Goal: Information Seeking & Learning: Learn about a topic

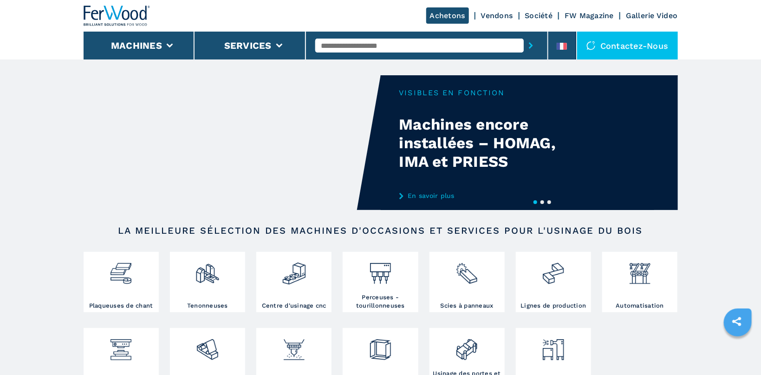
click at [360, 47] on input "text" at bounding box center [419, 46] width 209 height 14
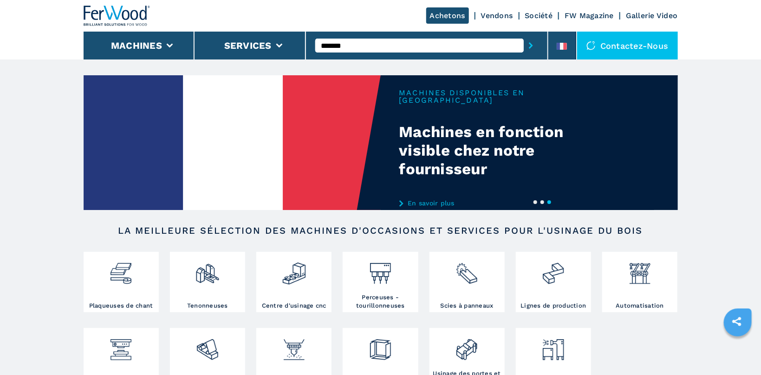
type input "*******"
click at [532, 45] on icon "submit-button" at bounding box center [531, 45] width 4 height 7
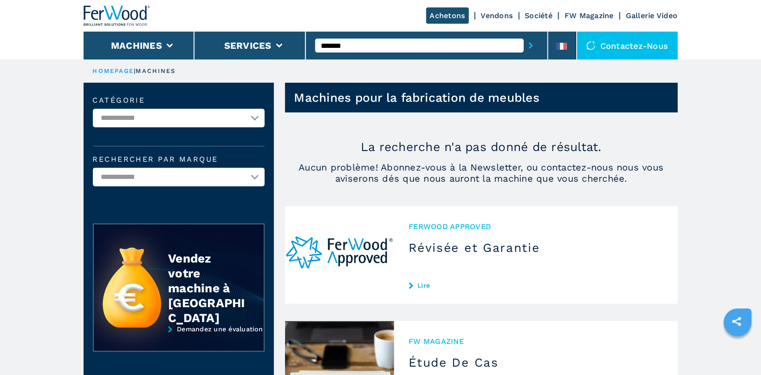
click at [341, 46] on input "*******" at bounding box center [419, 46] width 209 height 14
click at [344, 45] on input "*******" at bounding box center [419, 46] width 209 height 14
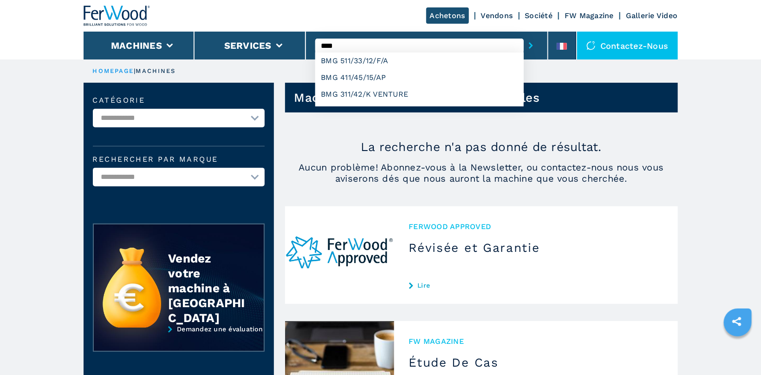
type input "***"
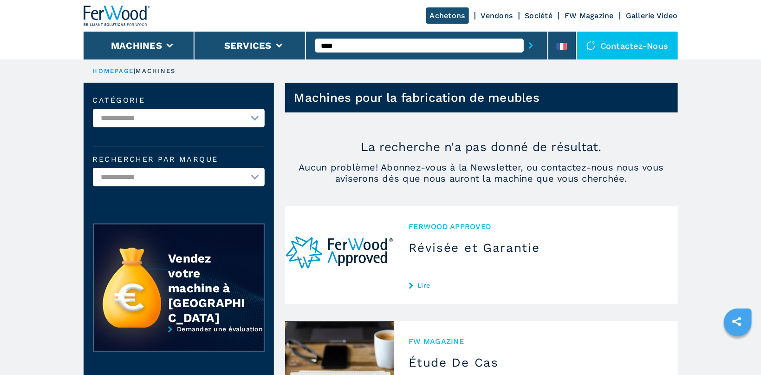
click at [720, 47] on header "Achetons Vendons Société FW Magazine Gallerie Video Machines Services *** Conta…" at bounding box center [380, 29] width 761 height 59
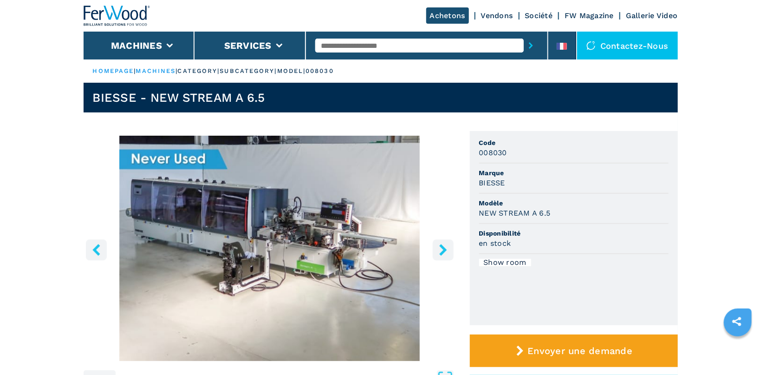
click at [442, 243] on button "right-button" at bounding box center [443, 249] width 21 height 21
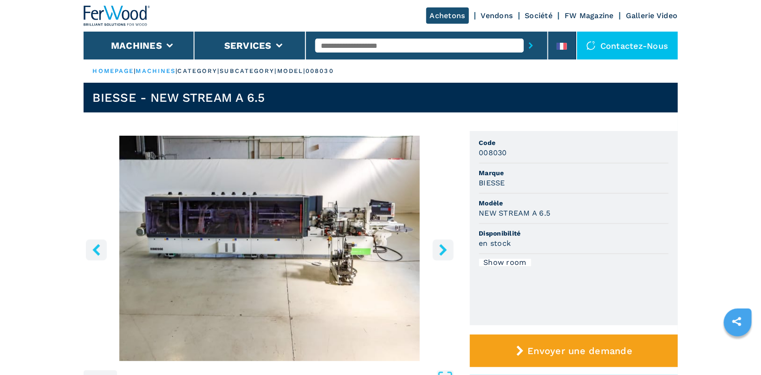
click at [441, 242] on button "right-button" at bounding box center [443, 249] width 21 height 21
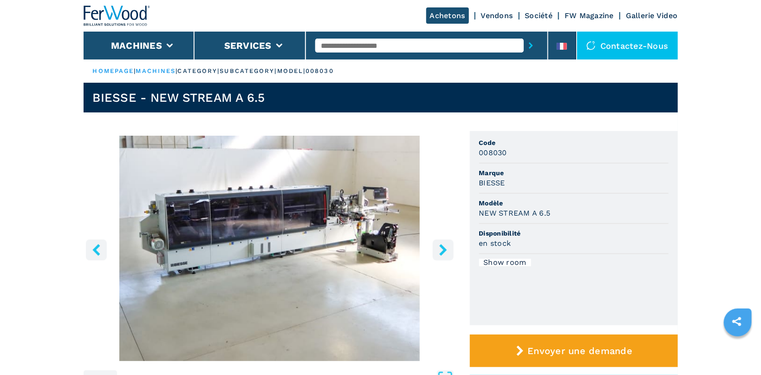
click at [441, 240] on button "right-button" at bounding box center [443, 249] width 21 height 21
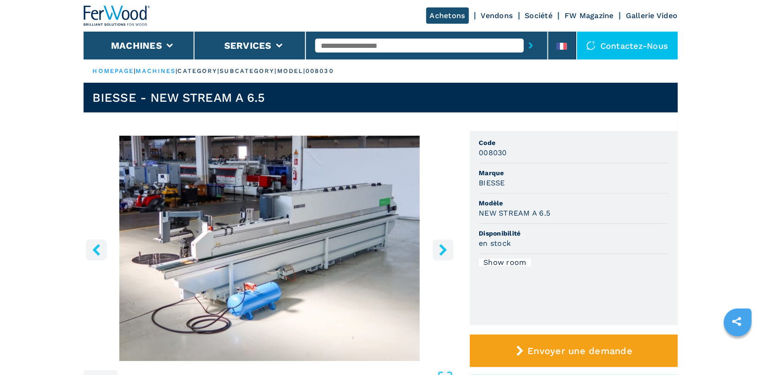
click at [441, 240] on button "right-button" at bounding box center [443, 249] width 21 height 21
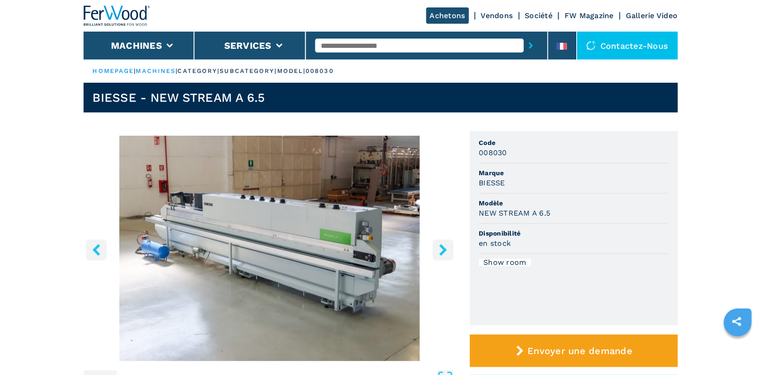
click at [441, 240] on button "right-button" at bounding box center [443, 249] width 21 height 21
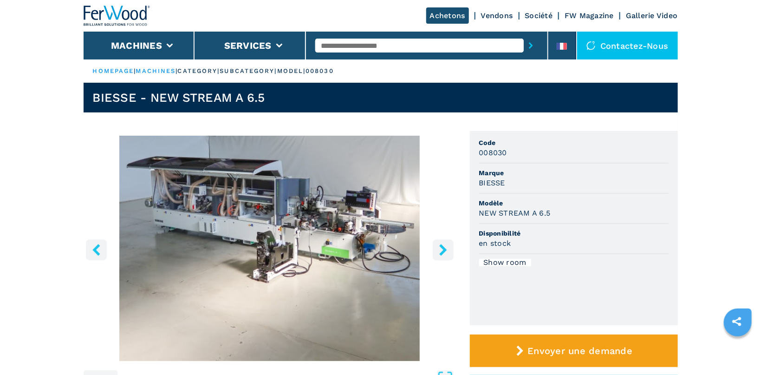
click at [442, 245] on icon "right-button" at bounding box center [442, 250] width 7 height 12
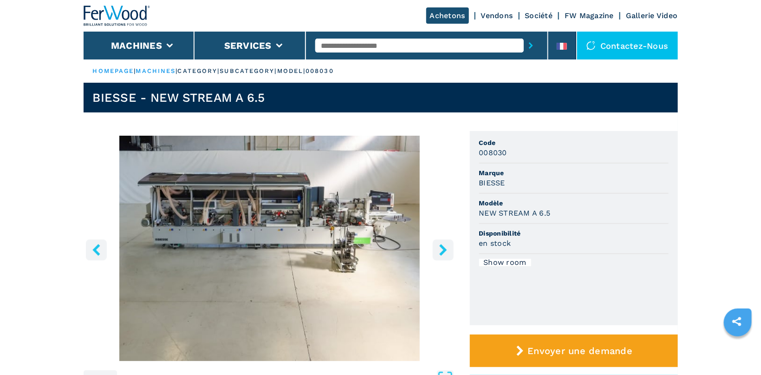
click at [442, 245] on icon "right-button" at bounding box center [442, 250] width 7 height 12
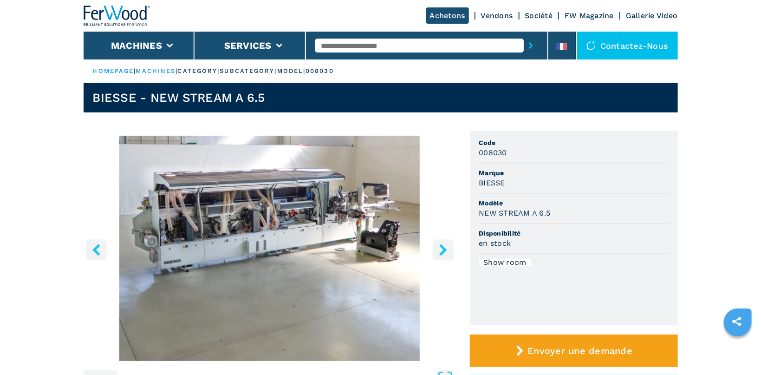
click at [442, 245] on icon "right-button" at bounding box center [442, 250] width 7 height 12
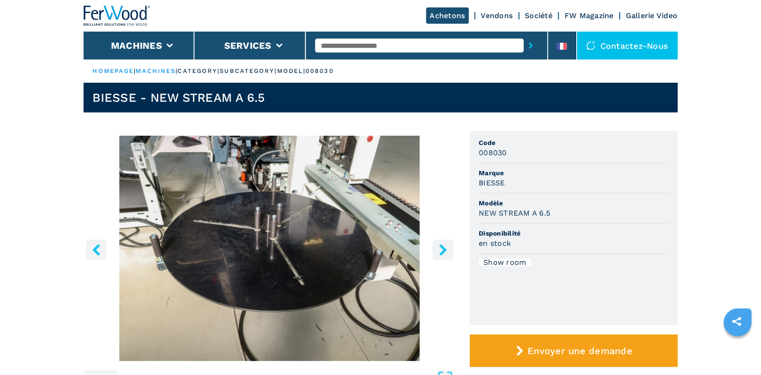
click at [442, 245] on icon "right-button" at bounding box center [442, 250] width 7 height 12
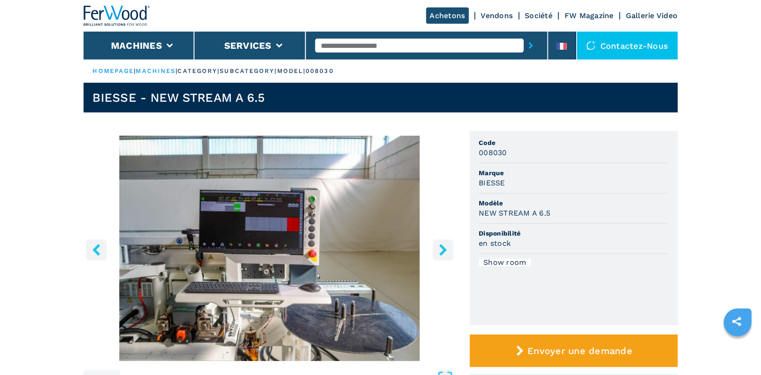
click at [442, 245] on icon "right-button" at bounding box center [442, 250] width 7 height 12
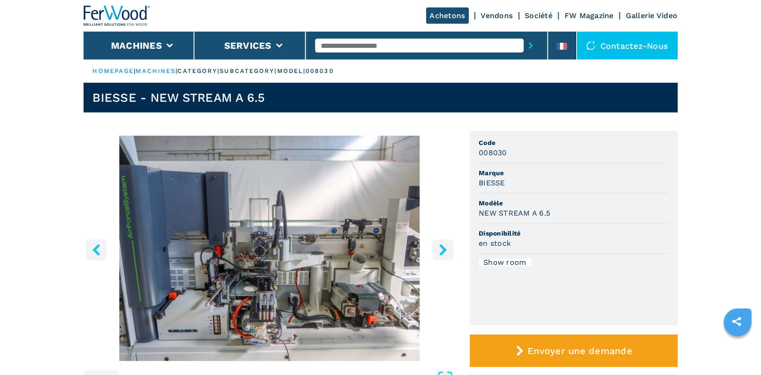
click at [442, 245] on icon "right-button" at bounding box center [442, 250] width 7 height 12
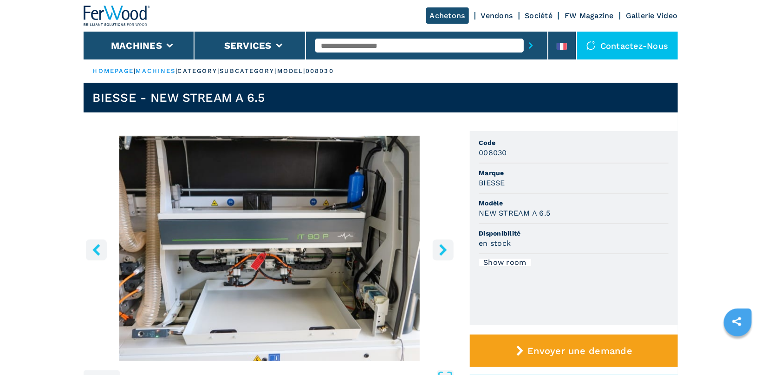
click at [442, 245] on icon "right-button" at bounding box center [442, 250] width 7 height 12
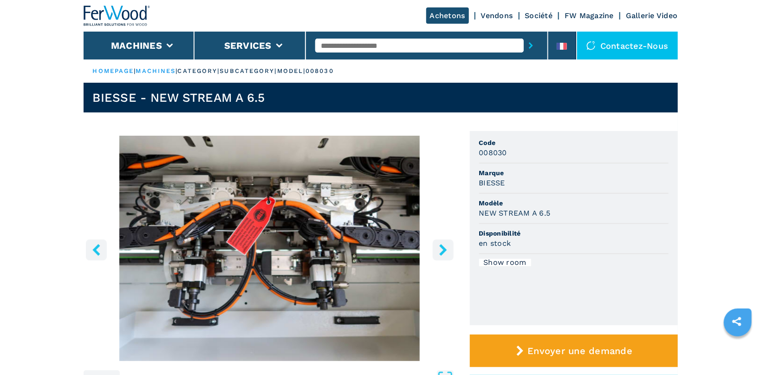
click at [442, 245] on icon "right-button" at bounding box center [442, 250] width 7 height 12
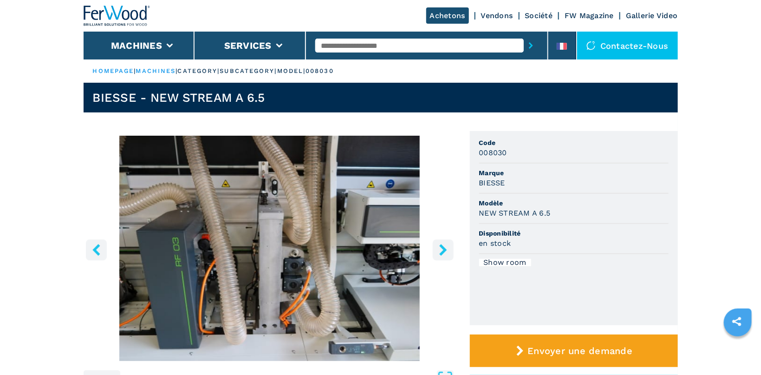
click at [442, 245] on icon "right-button" at bounding box center [442, 250] width 7 height 12
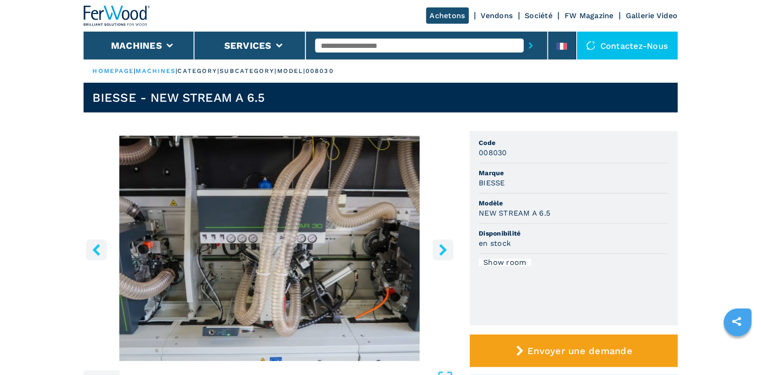
click at [442, 245] on icon "right-button" at bounding box center [442, 250] width 7 height 12
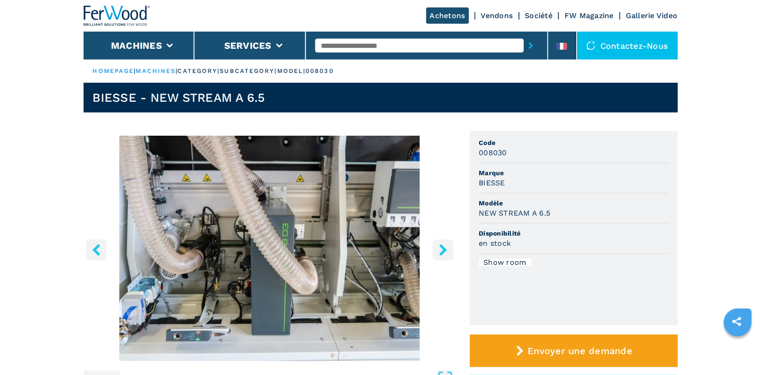
click at [442, 245] on icon "right-button" at bounding box center [442, 250] width 7 height 12
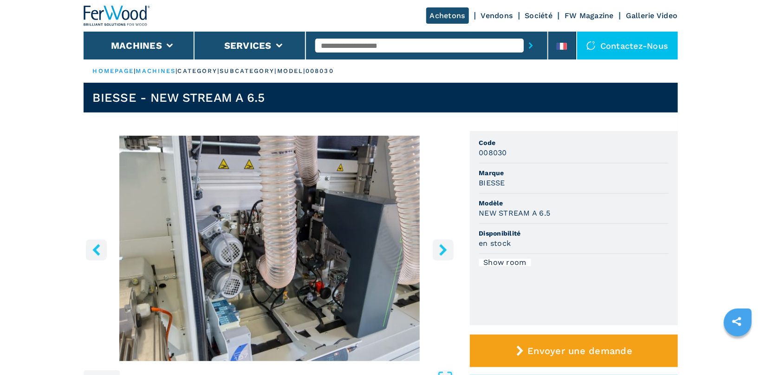
click at [442, 245] on icon "right-button" at bounding box center [442, 250] width 7 height 12
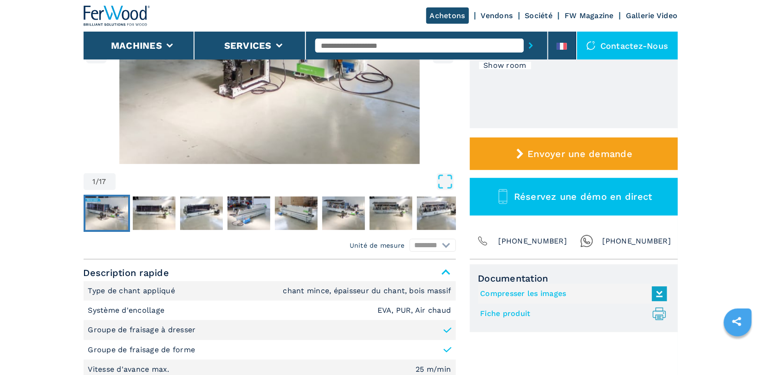
scroll to position [345, 0]
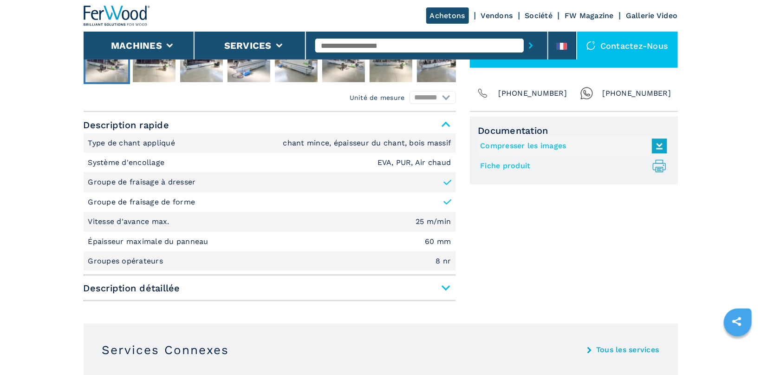
click at [446, 287] on span "Description détaillée" at bounding box center [270, 288] width 372 height 17
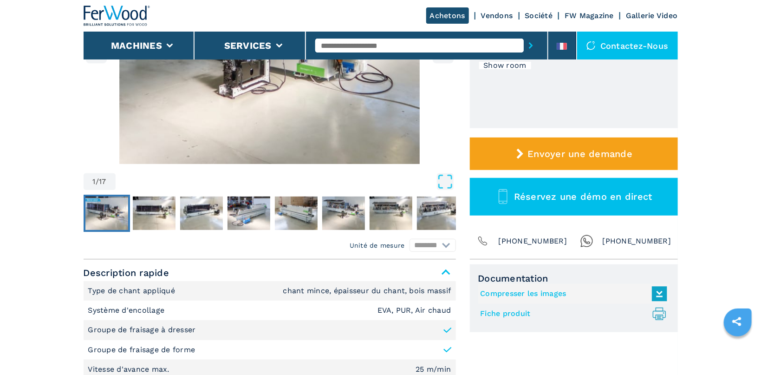
scroll to position [0, 0]
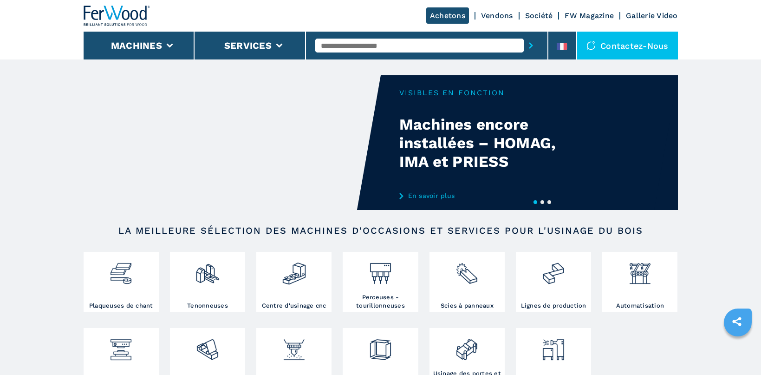
scroll to position [148, 0]
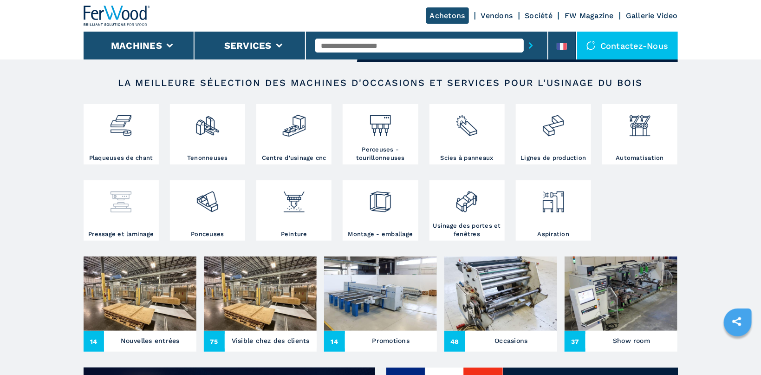
click at [136, 209] on div at bounding box center [121, 199] width 71 height 32
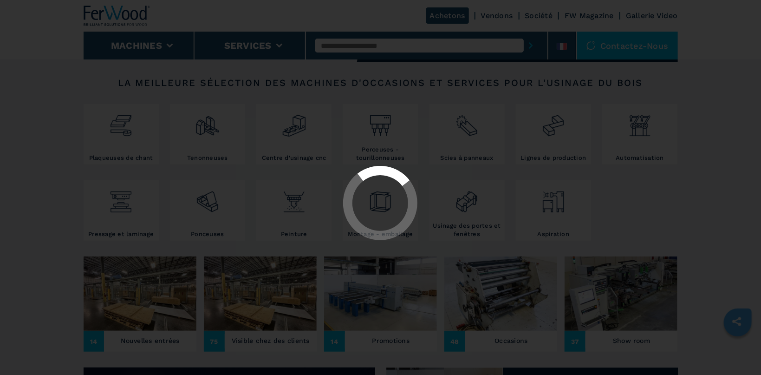
select select "**********"
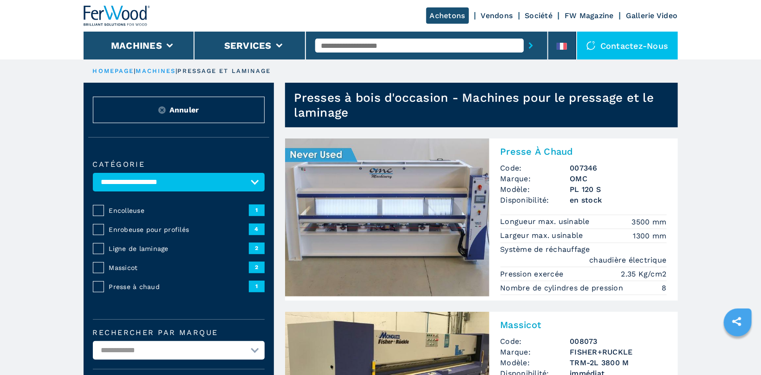
click at [122, 70] on link "HOMEPAGE" at bounding box center [113, 70] width 41 height 7
